Goal: Information Seeking & Learning: Learn about a topic

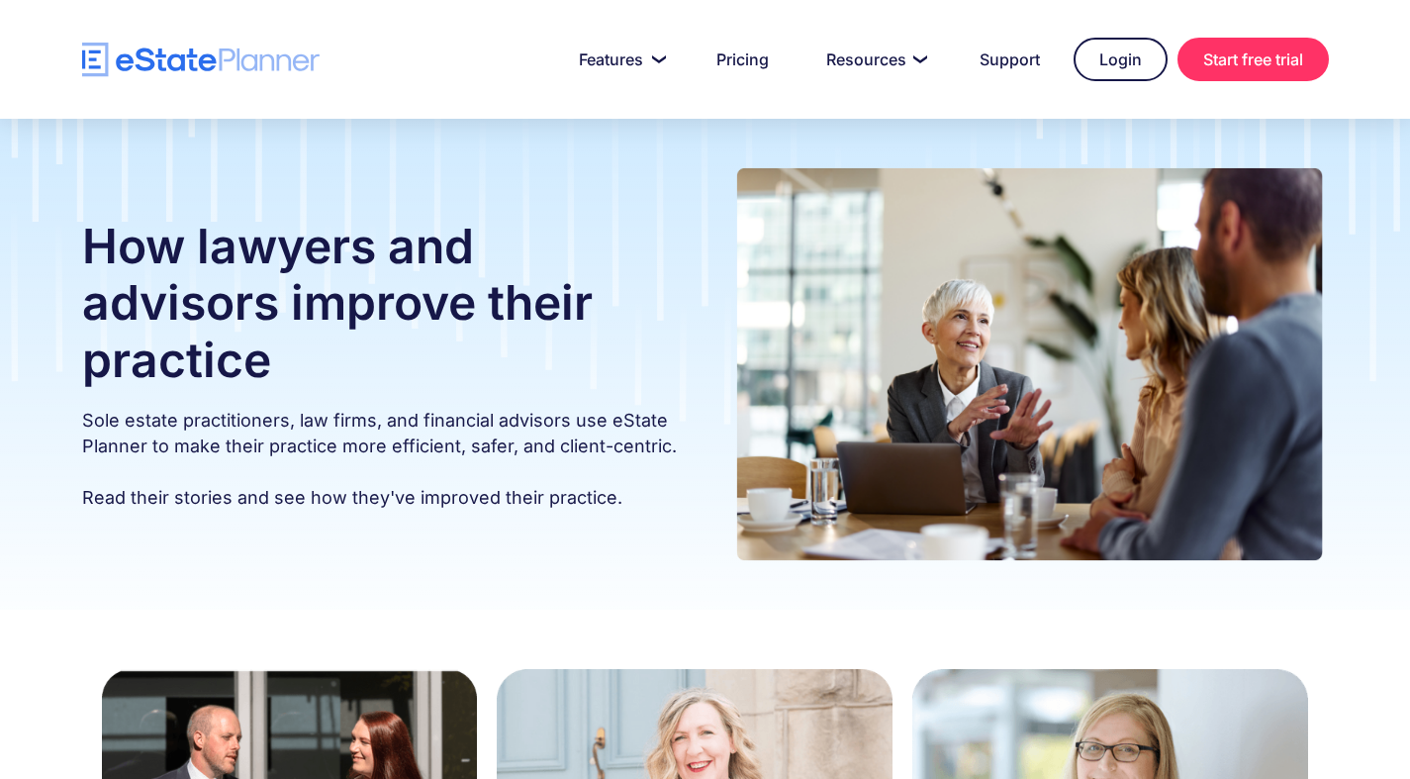
click at [779, 471] on img at bounding box center [1029, 364] width 599 height 412
click at [529, 542] on div "How lawyers and advisors improve their practice Sole estate practitioners, law …" at bounding box center [705, 364] width 1306 height 412
click at [243, 123] on div "How lawyers and advisors improve their practice Sole estate practitioners, law …" at bounding box center [705, 364] width 1410 height 491
click at [464, 296] on h1 "How lawyers and advisors improve their practice" at bounding box center [381, 303] width 599 height 171
click at [433, 428] on p "Sole estate practitioners, law firms, and financial advisors use eState Planner…" at bounding box center [381, 459] width 599 height 103
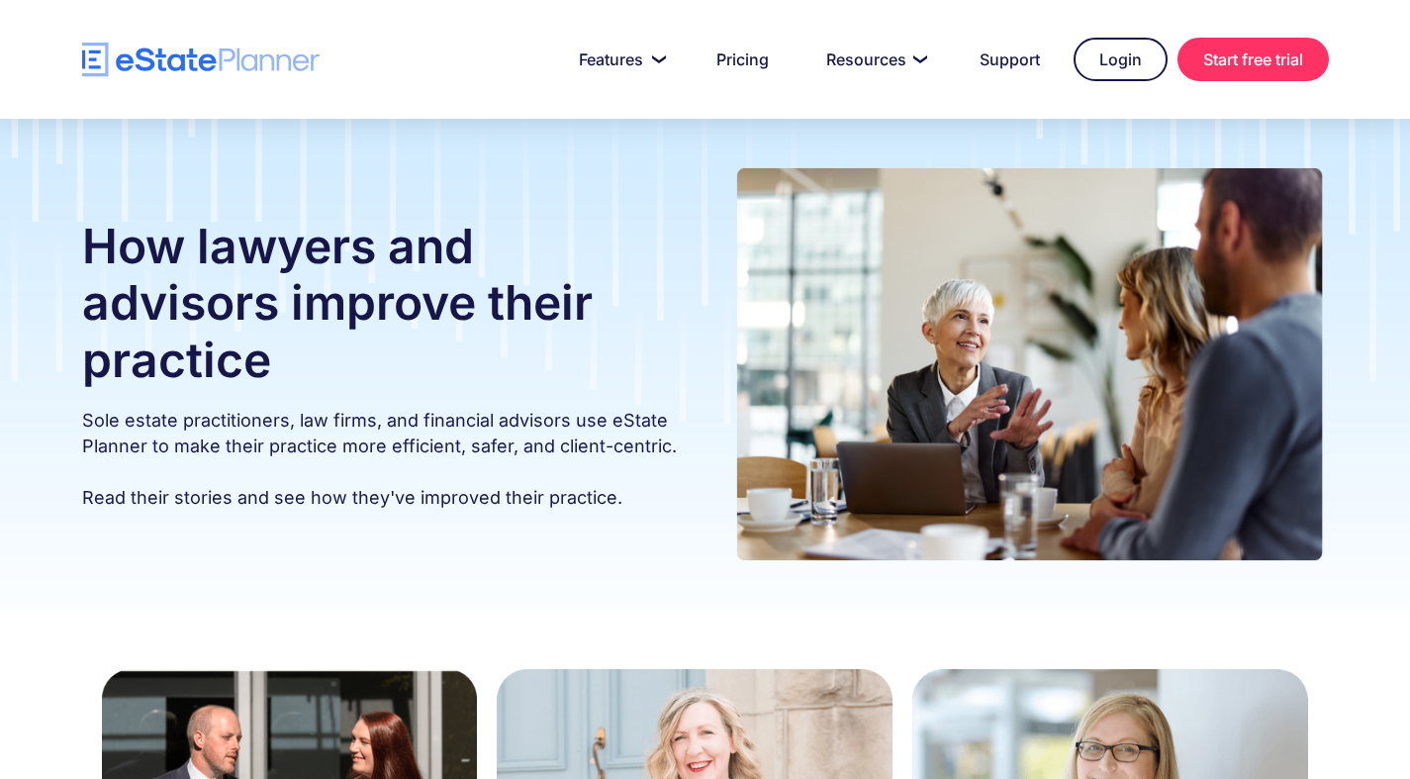
click at [492, 383] on h1 "How lawyers and advisors improve their practice" at bounding box center [381, 303] width 599 height 171
click at [479, 245] on h1 "How lawyers and advisors improve their practice" at bounding box center [381, 303] width 599 height 171
click at [706, 461] on div "How lawyers and advisors improve their practice Sole estate practitioners, law …" at bounding box center [705, 364] width 1306 height 412
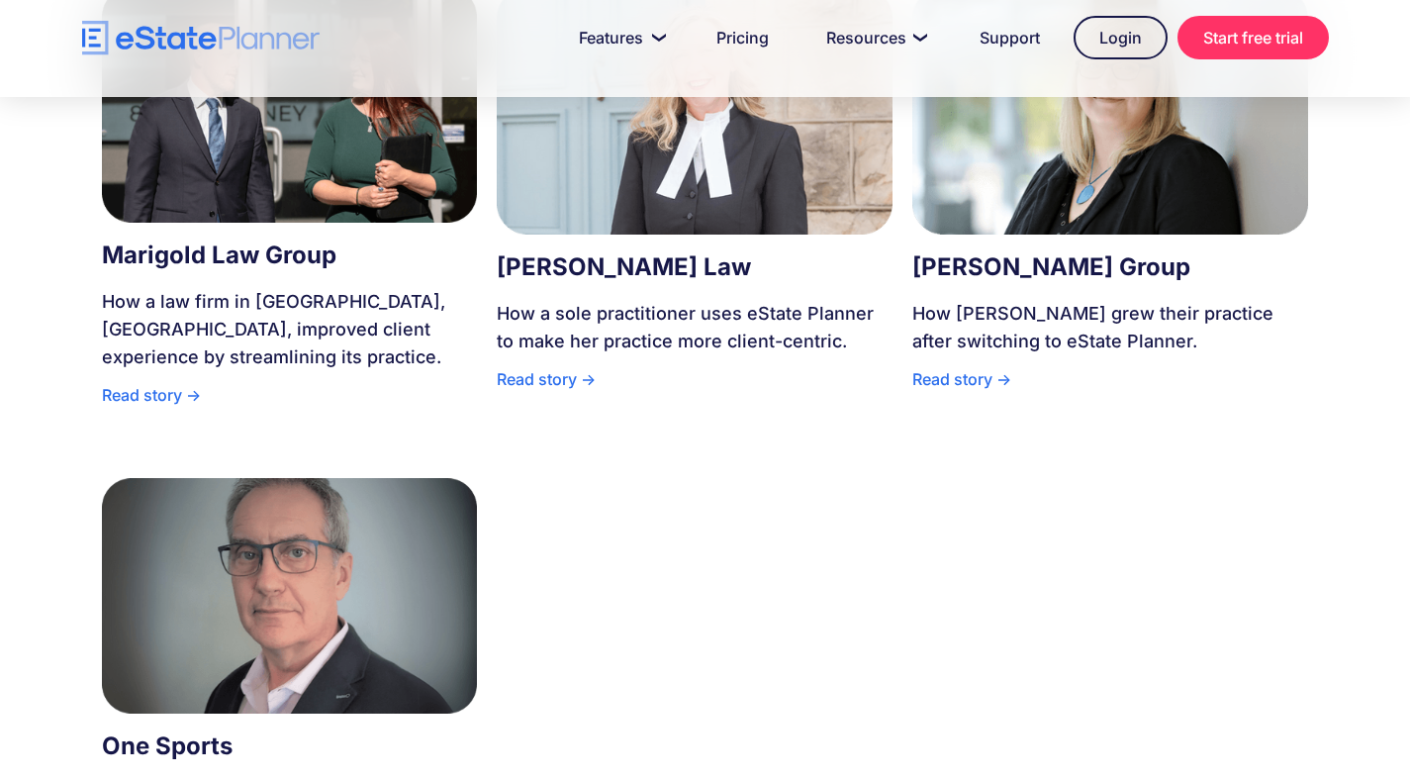
click at [991, 347] on div "How Riopelle grew their practice after switching to eState Planner." at bounding box center [1110, 332] width 396 height 65
